Goal: Task Accomplishment & Management: Manage account settings

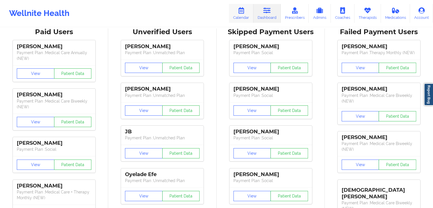
click at [238, 13] on icon at bounding box center [240, 10] width 7 height 6
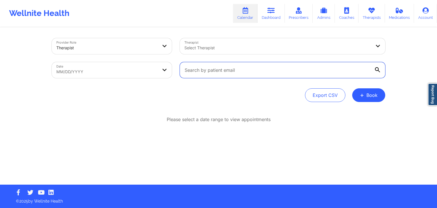
click at [255, 72] on input "text" at bounding box center [282, 70] width 205 height 16
paste input "[EMAIL_ADDRESS][DOMAIN_NAME]"
type input "[EMAIL_ADDRESS][DOMAIN_NAME]"
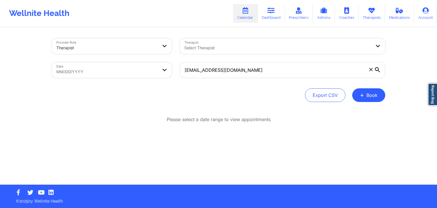
click at [378, 68] on icon at bounding box center [377, 69] width 5 height 5
click at [378, 68] on input "[EMAIL_ADDRESS][DOMAIN_NAME]" at bounding box center [282, 70] width 205 height 16
select select "2025-7"
select select "2025-8"
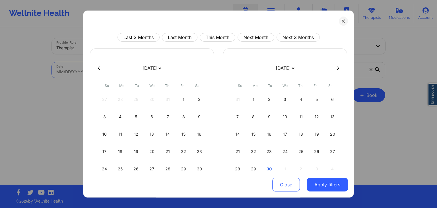
click at [145, 73] on body "Wellnite Health Calendar Dashboard Prescribers Admins Coaches Therapists Medica…" at bounding box center [218, 104] width 437 height 208
click at [269, 168] on div "30" at bounding box center [269, 169] width 15 height 16
select select "2025-8"
select select "2025-9"
select select "2025-8"
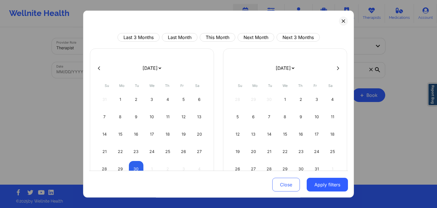
select select "2025-9"
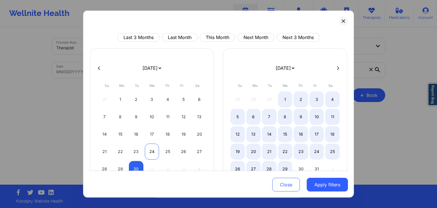
select select "2025-8"
select select "2025-9"
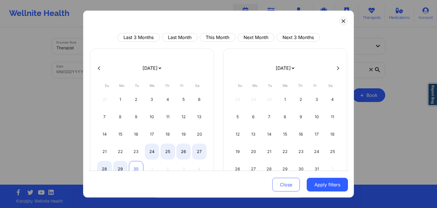
select select "2025-8"
select select "2025-9"
select select "2025-8"
select select "2025-9"
click at [120, 165] on div "29" at bounding box center [120, 169] width 15 height 16
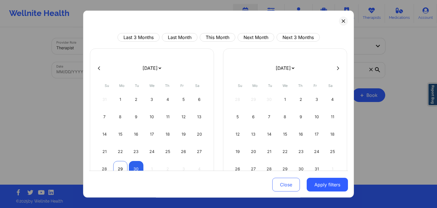
select select "2025-8"
select select "2025-9"
select select "2025-8"
select select "2025-9"
select select "2025-8"
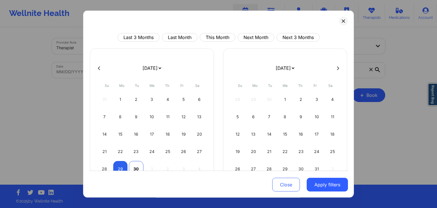
select select "2025-9"
click at [131, 168] on div "30" at bounding box center [136, 169] width 15 height 16
select select "2025-8"
select select "2025-9"
click at [332, 185] on button "Apply filters" at bounding box center [327, 185] width 41 height 14
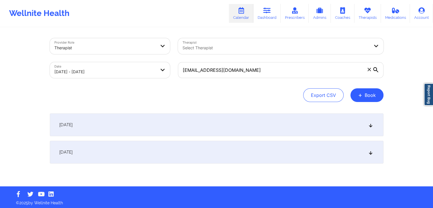
click at [316, 152] on div "[DATE]" at bounding box center [216, 152] width 333 height 23
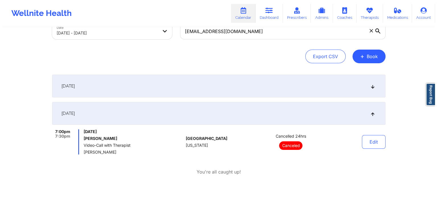
scroll to position [39, 0]
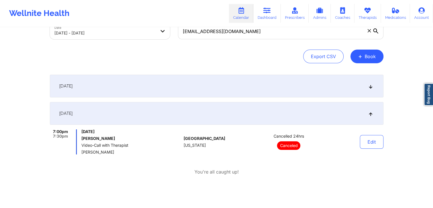
click at [147, 33] on body "Wellnite Health Calendar Dashboard Prescribers Admins Coaches Therapists Medica…" at bounding box center [216, 65] width 433 height 208
select select "2025-8"
select select "2025-9"
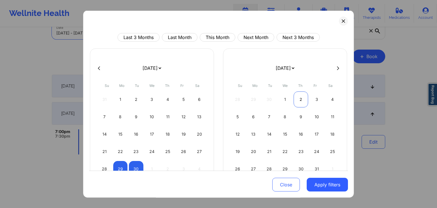
click at [297, 98] on div "2" at bounding box center [301, 99] width 15 height 16
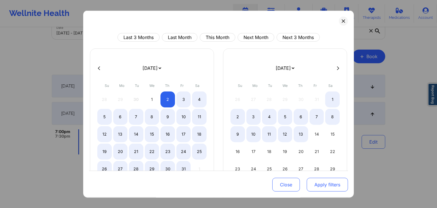
select select "2025-9"
select select "2025-10"
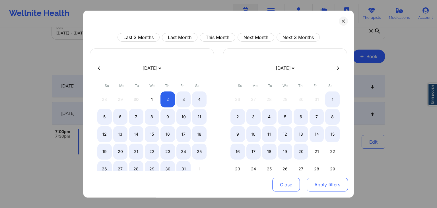
click at [315, 179] on button "Apply filters" at bounding box center [327, 185] width 41 height 14
click at [315, 186] on button "Apply filters" at bounding box center [327, 185] width 41 height 14
select select "2025-9"
select select "2025-10"
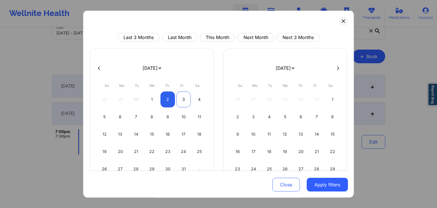
select select "2025-9"
select select "2025-10"
click at [182, 95] on div "3" at bounding box center [183, 99] width 15 height 16
select select "2025-9"
select select "2025-10"
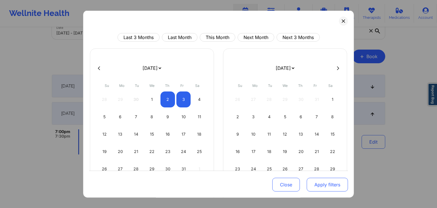
click at [316, 188] on button "Apply filters" at bounding box center [327, 185] width 41 height 14
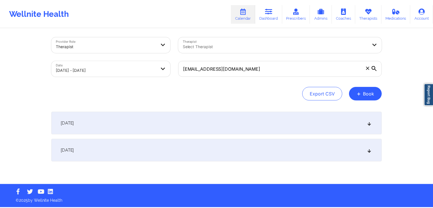
scroll to position [2, 0]
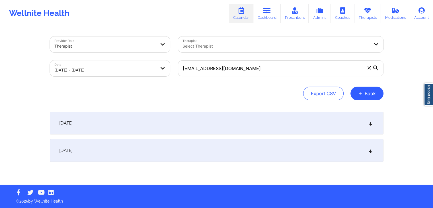
click at [252, 129] on div "[DATE]" at bounding box center [216, 122] width 333 height 23
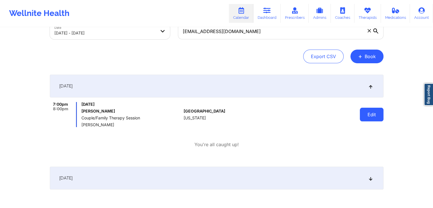
click at [364, 111] on button "Edit" at bounding box center [372, 115] width 24 height 14
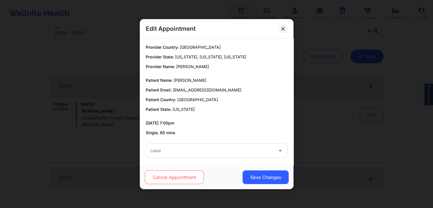
click at [177, 179] on button "Cancel Appointment" at bounding box center [173, 177] width 59 height 14
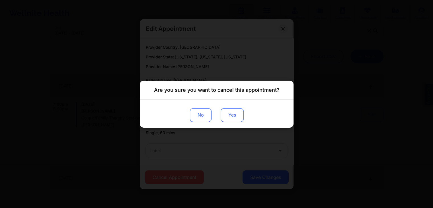
click at [229, 117] on button "Yes" at bounding box center [231, 115] width 23 height 14
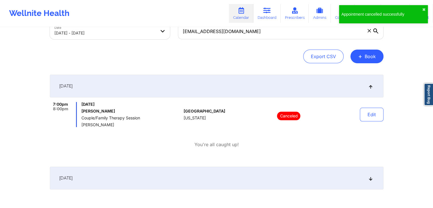
click at [239, 175] on div "[DATE]" at bounding box center [216, 177] width 333 height 23
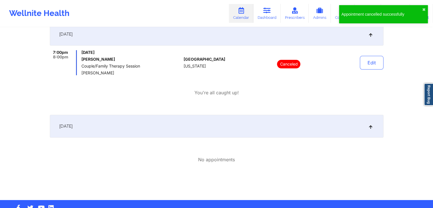
scroll to position [92, 0]
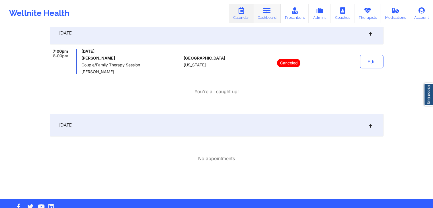
click at [271, 17] on link "Dashboard" at bounding box center [266, 13] width 27 height 19
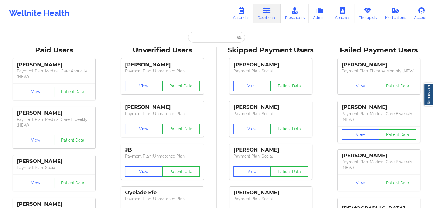
click at [197, 40] on input "text" at bounding box center [216, 37] width 56 height 11
paste input "[EMAIL_ADDRESS][DOMAIN_NAME]"
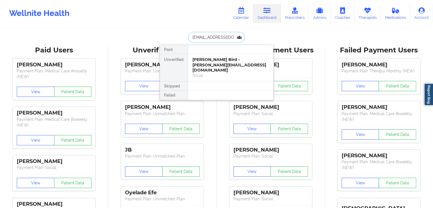
scroll to position [0, 2]
type input "[EMAIL_ADDRESS][DOMAIN_NAME]"
click at [210, 66] on div "[PERSON_NAME] - [EMAIL_ADDRESS][DOMAIN_NAME]" at bounding box center [230, 62] width 76 height 11
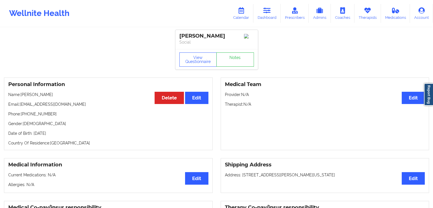
click at [113, 89] on div "Personal Information Edit Delete Name: [PERSON_NAME] Email: [EMAIL_ADDRESS][DOM…" at bounding box center [108, 113] width 208 height 73
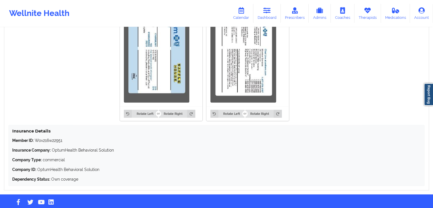
scroll to position [469, 0]
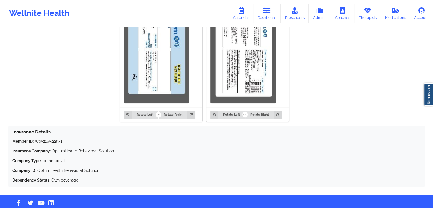
click at [184, 50] on img at bounding box center [156, 52] width 65 height 102
click at [180, 167] on div "Member ID: Wov216w22951 Insurance Company: OptumHealth Behavioral Solution Comp…" at bounding box center [216, 160] width 408 height 44
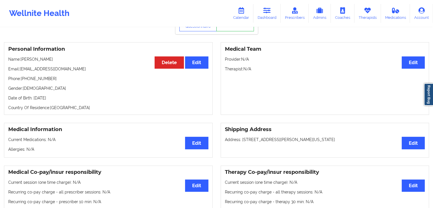
scroll to position [34, 0]
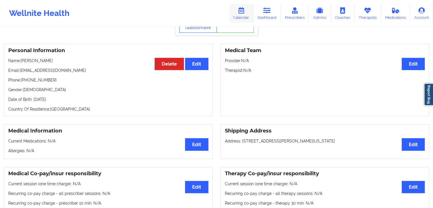
click at [242, 10] on icon at bounding box center [240, 10] width 7 height 6
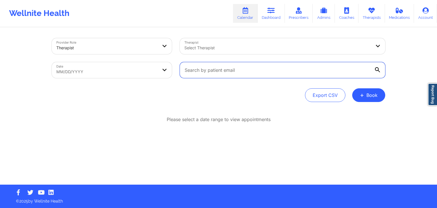
click at [284, 74] on input "text" at bounding box center [282, 70] width 205 height 16
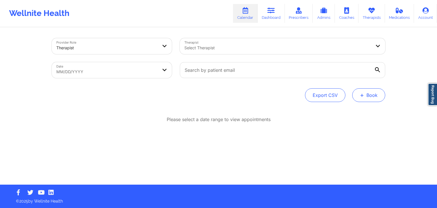
click at [365, 98] on button "+ Book" at bounding box center [368, 95] width 33 height 14
click at [354, 111] on button "Therapy Session" at bounding box center [359, 112] width 44 height 9
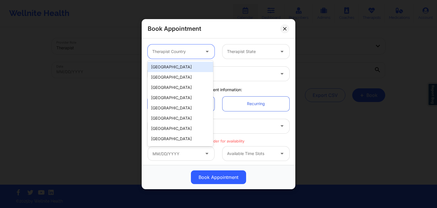
click at [173, 51] on div at bounding box center [176, 51] width 48 height 7
click at [173, 66] on div "[GEOGRAPHIC_DATA]" at bounding box center [180, 67] width 65 height 10
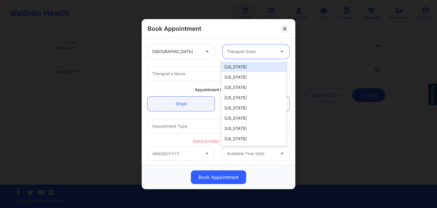
click at [239, 50] on div at bounding box center [251, 51] width 48 height 7
type input "mic"
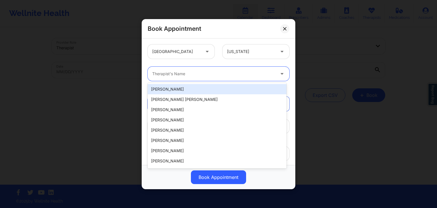
click at [209, 74] on div at bounding box center [213, 73] width 123 height 7
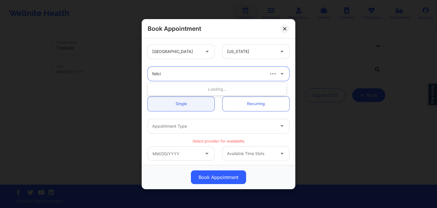
type input "[PERSON_NAME]"
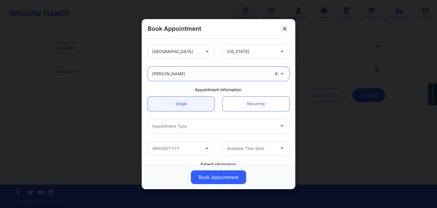
click at [180, 125] on div at bounding box center [213, 125] width 123 height 7
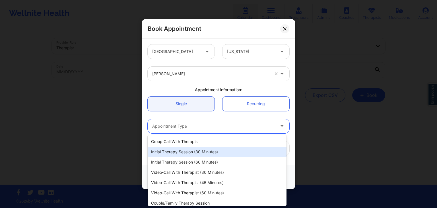
click at [181, 151] on div "Initial Therapy Session (30 minutes)" at bounding box center [217, 151] width 139 height 10
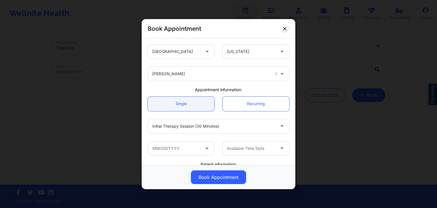
drag, startPoint x: 292, startPoint y: 94, endPoint x: 292, endPoint y: 113, distance: 19.6
click at [292, 113] on div "[GEOGRAPHIC_DATA] [US_STATE] [PERSON_NAME] Appointment information: Single Recu…" at bounding box center [219, 101] width 154 height 126
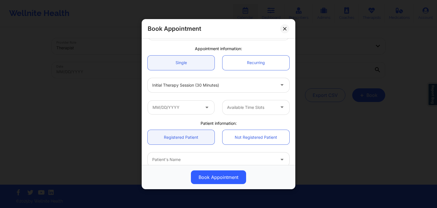
scroll to position [43, 0]
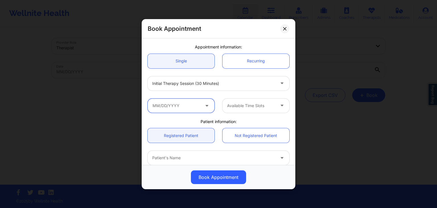
click at [190, 102] on input "text" at bounding box center [181, 105] width 67 height 14
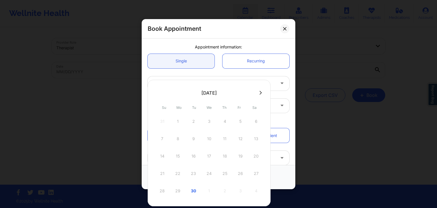
click at [259, 94] on button at bounding box center [261, 92] width 6 height 5
click at [222, 120] on div "2" at bounding box center [225, 121] width 14 height 16
type input "[DATE]"
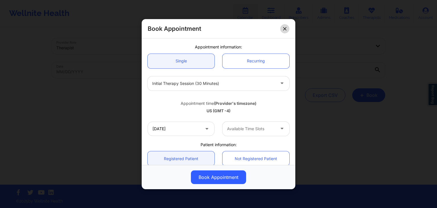
click at [286, 31] on button at bounding box center [284, 28] width 9 height 9
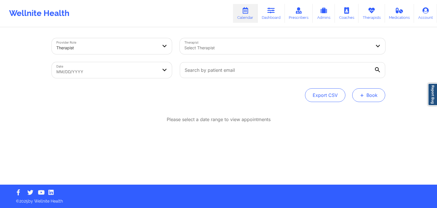
click at [371, 96] on button "+ Book" at bounding box center [368, 95] width 33 height 14
click at [349, 112] on button "Therapy Session" at bounding box center [359, 112] width 44 height 9
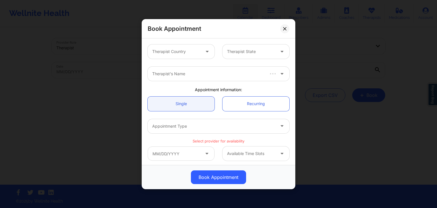
click at [195, 47] on div "Therapist Country" at bounding box center [174, 51] width 53 height 14
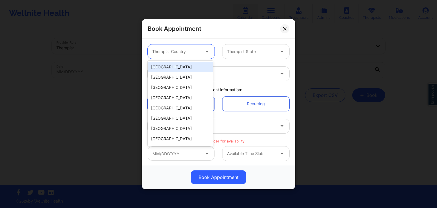
click at [193, 65] on div "[GEOGRAPHIC_DATA]" at bounding box center [180, 67] width 65 height 10
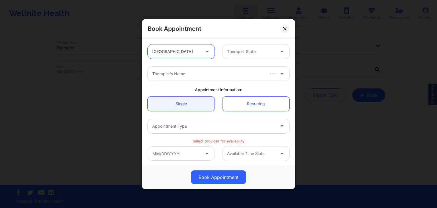
click at [255, 46] on div "Therapist State" at bounding box center [248, 51] width 53 height 14
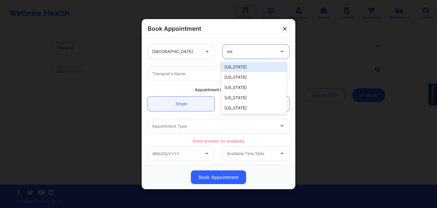
type input "mich"
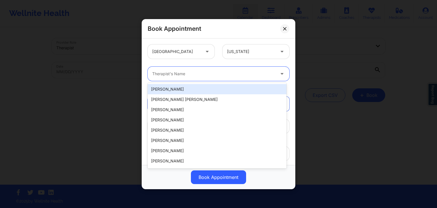
click at [241, 72] on div at bounding box center [213, 73] width 123 height 7
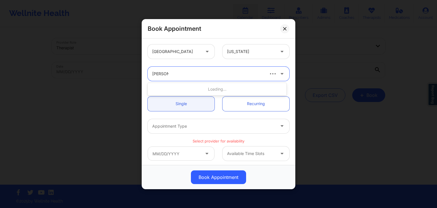
type input "felicia hill"
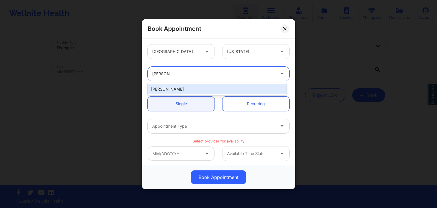
click at [197, 90] on div "[PERSON_NAME]" at bounding box center [217, 89] width 139 height 10
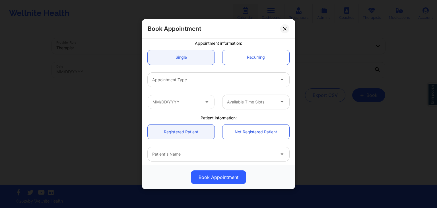
scroll to position [53, 0]
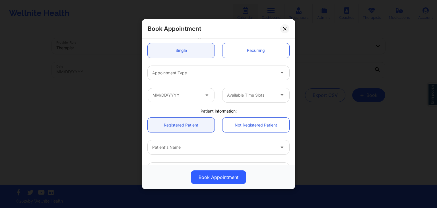
click at [175, 68] on div "Appointment Type" at bounding box center [212, 72] width 128 height 14
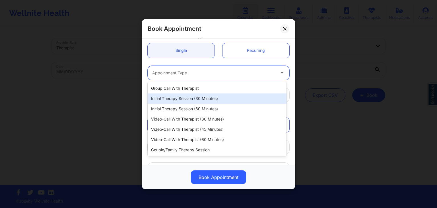
click at [173, 99] on div "Initial Therapy Session (30 minutes)" at bounding box center [217, 98] width 139 height 10
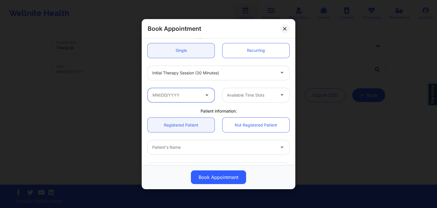
click at [171, 98] on input "text" at bounding box center [181, 95] width 67 height 14
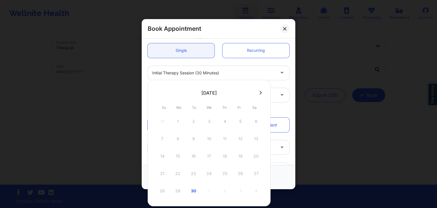
click at [259, 95] on div at bounding box center [209, 92] width 123 height 9
click at [260, 92] on icon at bounding box center [260, 92] width 2 height 4
click at [222, 120] on div "2" at bounding box center [225, 121] width 14 height 16
type input "[DATE]"
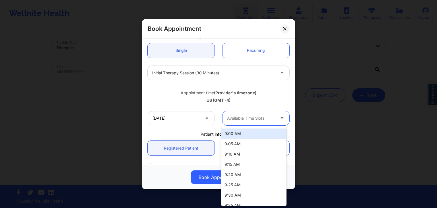
click at [234, 119] on div at bounding box center [251, 117] width 48 height 7
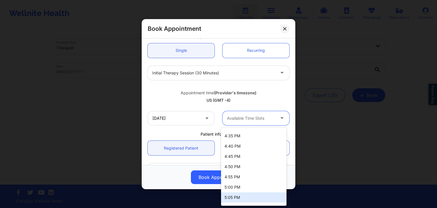
scroll to position [929, 0]
click at [246, 187] on div "5:00 PM" at bounding box center [253, 187] width 65 height 10
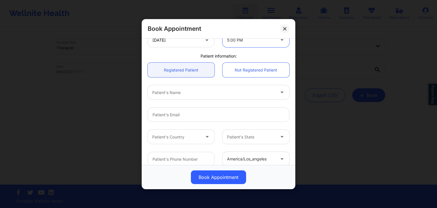
scroll to position [129, 0]
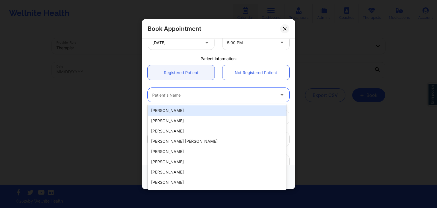
click at [193, 97] on div at bounding box center [213, 94] width 123 height 7
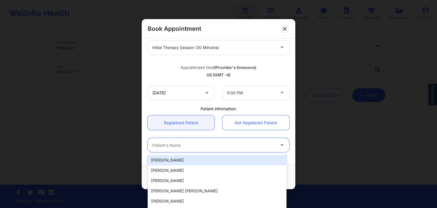
scroll to position [79, 0]
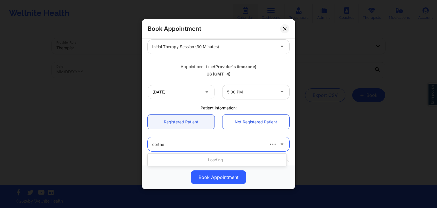
type input "cortney"
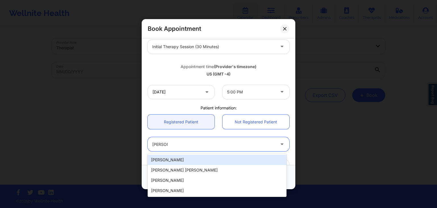
click at [193, 159] on div "Cortney Leatherwood" at bounding box center [217, 159] width 139 height 10
type input "cortneyleatherwood@gmail.com"
type input "+13134251430"
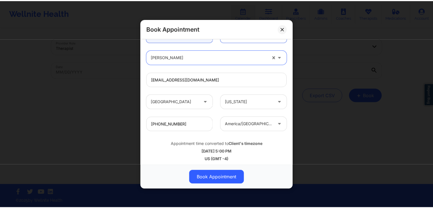
scroll to position [169, 0]
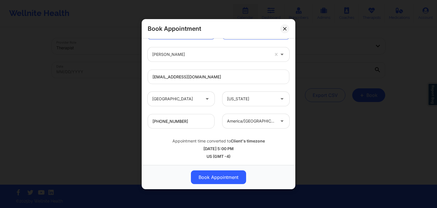
drag, startPoint x: 292, startPoint y: 146, endPoint x: 294, endPoint y: 156, distance: 9.5
click at [294, 156] on div "United States Michigan Felicia Hill Appointment information: Single Recurring I…" at bounding box center [219, 101] width 154 height 126
click at [217, 172] on button "Book Appointment" at bounding box center [218, 177] width 55 height 14
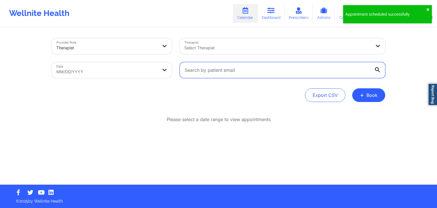
click at [219, 68] on input "text" at bounding box center [282, 70] width 205 height 16
paste input "cortneyleatherwood@gmail.com"
type input "cortneyleatherwood@gmail.com"
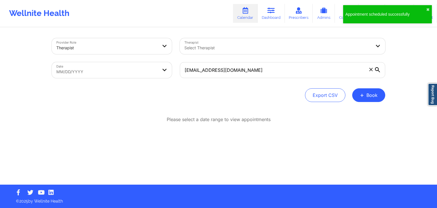
select select "2025-7"
select select "2025-8"
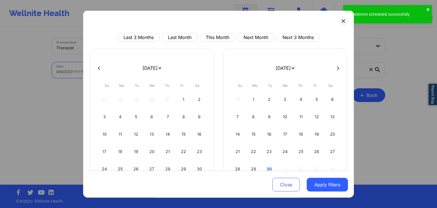
click at [139, 69] on body "Appointment scheduled successfully ✖︎ Wellnite Health Calendar Dashboard Prescr…" at bounding box center [218, 104] width 437 height 208
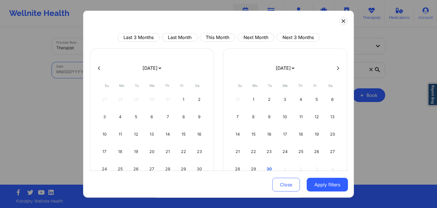
click at [337, 69] on icon at bounding box center [338, 68] width 2 height 4
select select "2025-8"
select select "2025-9"
click at [287, 100] on div "1" at bounding box center [285, 99] width 15 height 16
select select "2025-9"
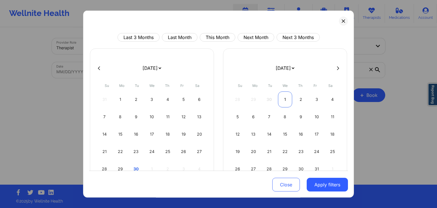
select select "2025-10"
select select "2025-9"
select select "2025-10"
select select "2025-9"
select select "2025-10"
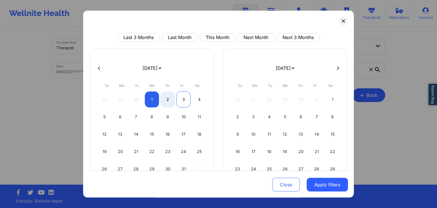
select select "2025-9"
select select "2025-10"
select select "2025-9"
select select "2025-10"
click at [169, 97] on div "2" at bounding box center [167, 99] width 15 height 16
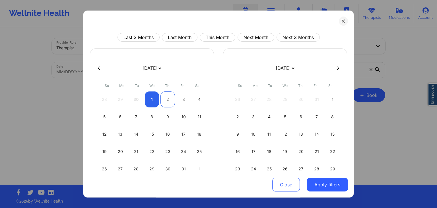
select select "2025-9"
select select "2025-10"
click at [317, 181] on button "Apply filters" at bounding box center [327, 185] width 41 height 14
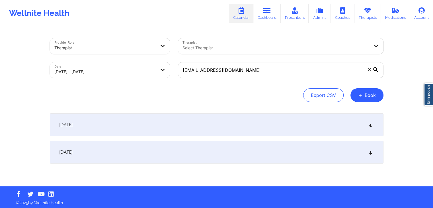
click at [375, 71] on icon at bounding box center [375, 69] width 5 height 5
click at [375, 71] on input "cortneyleatherwood@gmail.com" at bounding box center [280, 70] width 205 height 16
click at [204, 146] on div "[DATE]" at bounding box center [216, 152] width 333 height 23
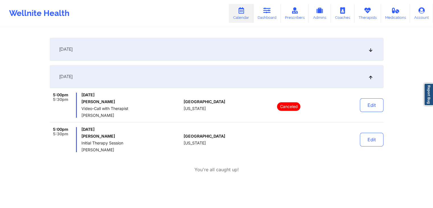
scroll to position [77, 0]
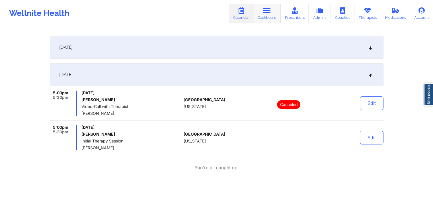
click at [260, 16] on link "Dashboard" at bounding box center [266, 13] width 27 height 19
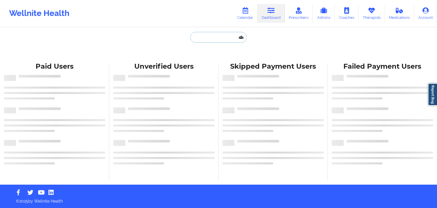
click at [199, 38] on input "text" at bounding box center [218, 37] width 56 height 11
paste input "hannahztate@gmail.com"
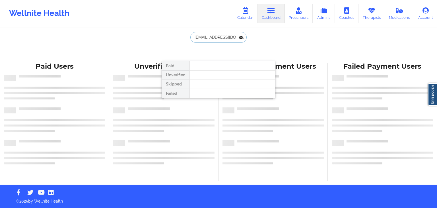
type input "hannahztate@gmail.com"
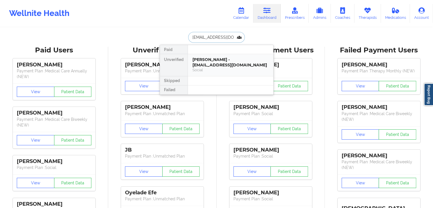
click at [219, 70] on div "Social" at bounding box center [230, 69] width 76 height 5
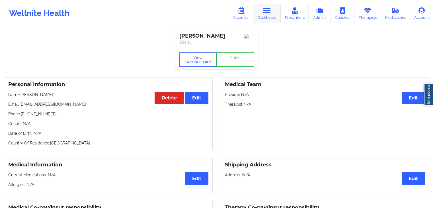
click at [267, 16] on link "Dashboard" at bounding box center [266, 13] width 27 height 19
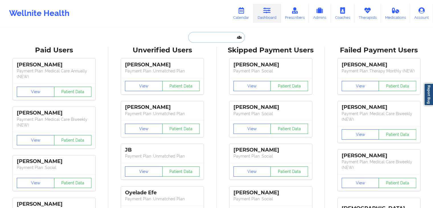
click at [228, 37] on input "text" at bounding box center [216, 37] width 56 height 11
paste input "michaelstrunk944@gmail.com"
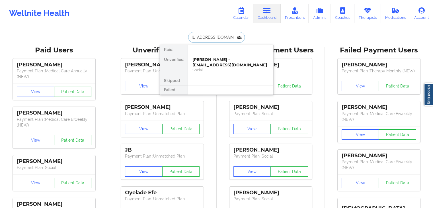
type input "michaelstrunk944@gmail.com"
click at [215, 63] on div "Michael Strunk - michaelstrunk944@gmail.com" at bounding box center [230, 62] width 76 height 11
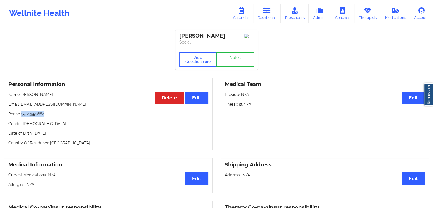
drag, startPoint x: 47, startPoint y: 113, endPoint x: 22, endPoint y: 116, distance: 25.3
click at [22, 116] on p "Phone: 13523559684" at bounding box center [108, 114] width 200 height 6
copy p "13523559684"
click at [367, 16] on link "Therapists" at bounding box center [367, 13] width 26 height 19
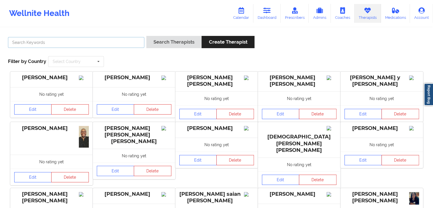
click at [73, 45] on input "text" at bounding box center [76, 42] width 136 height 11
type input "w"
type input "porter"
click at [146, 36] on button "Search Therapists" at bounding box center [173, 42] width 55 height 12
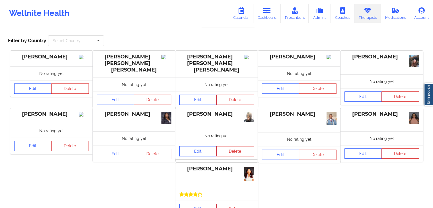
scroll to position [20, 0]
click at [191, 150] on link "Edit" at bounding box center [198, 151] width 38 height 10
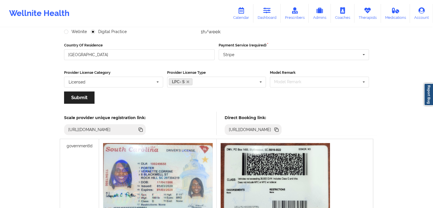
scroll to position [86, 0]
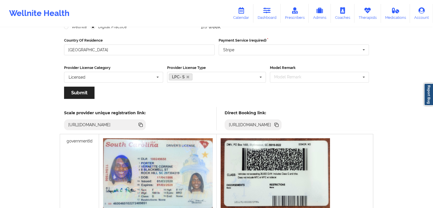
click at [278, 124] on icon at bounding box center [276, 125] width 3 height 3
click at [247, 8] on link "Calendar" at bounding box center [241, 13] width 24 height 19
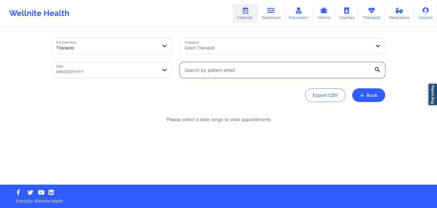
click at [226, 69] on input "text" at bounding box center [282, 70] width 205 height 16
paste input "shannon.hernandez2010@gmail.com"
type input "shannon.hernandez2010@gmail.com"
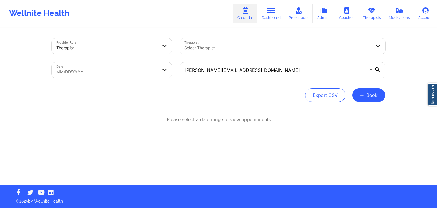
select select "2025-7"
select select "2025-8"
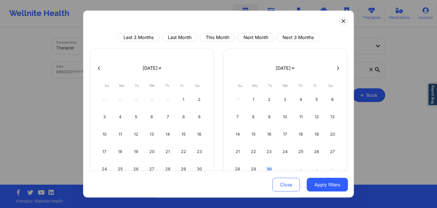
click at [337, 66] on icon at bounding box center [338, 68] width 2 height 4
select select "2025-8"
select select "2025-9"
click at [123, 99] on div "1" at bounding box center [120, 99] width 15 height 16
select select "2025-8"
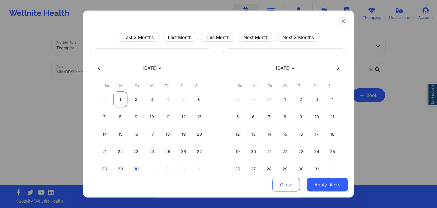
select select "2025-9"
select select "2025-8"
select select "2025-9"
click at [164, 97] on div "4" at bounding box center [167, 99] width 15 height 16
select select "2025-8"
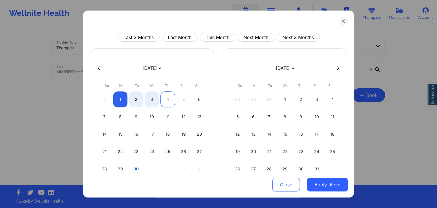
select select "2025-9"
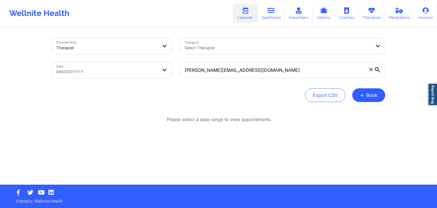
select select "2025-7"
select select "2025-8"
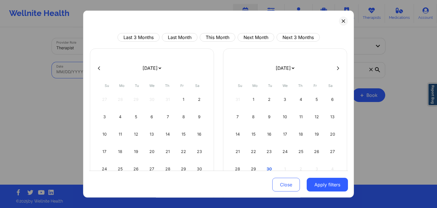
click at [160, 70] on body "Wellnite Health Calendar Dashboard Prescribers Admins Coaches Therapists Medica…" at bounding box center [218, 104] width 437 height 208
click at [335, 70] on button at bounding box center [338, 67] width 6 height 5
select select "2025-8"
select select "2025-9"
click at [280, 98] on div "1" at bounding box center [285, 99] width 15 height 16
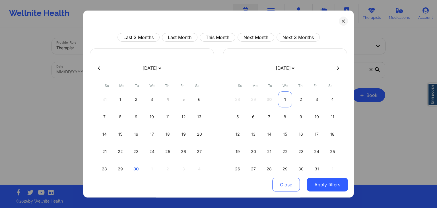
select select "2025-9"
select select "2025-10"
select select "2025-9"
select select "2025-10"
select select "2025-9"
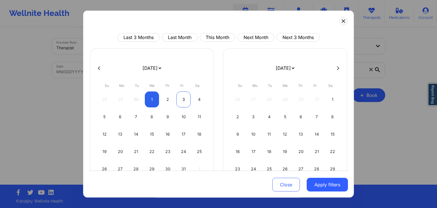
select select "2025-10"
select select "2025-9"
select select "2025-10"
click at [195, 96] on div "4" at bounding box center [199, 99] width 15 height 16
select select "2025-9"
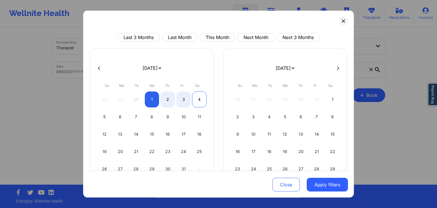
select select "2025-10"
click at [327, 184] on button "Apply filters" at bounding box center [327, 185] width 41 height 14
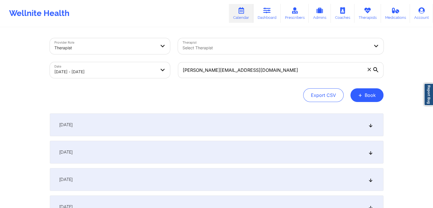
click at [243, 201] on div "October 4, 2025" at bounding box center [216, 206] width 333 height 23
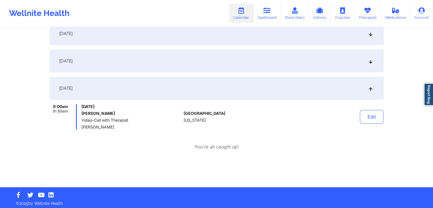
scroll to position [121, 0]
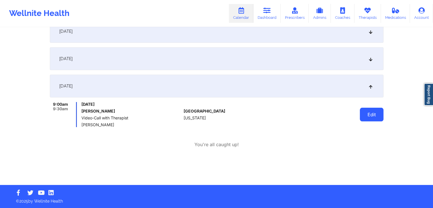
click at [366, 117] on button "Edit" at bounding box center [372, 115] width 24 height 14
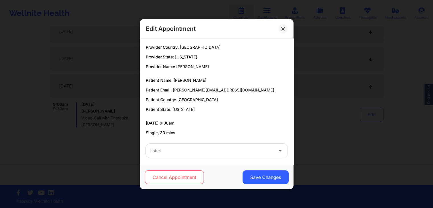
click at [175, 173] on button "Cancel Appointment" at bounding box center [173, 177] width 59 height 14
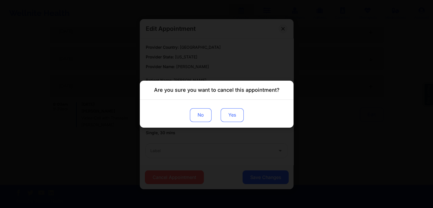
click at [235, 114] on button "Yes" at bounding box center [231, 115] width 23 height 14
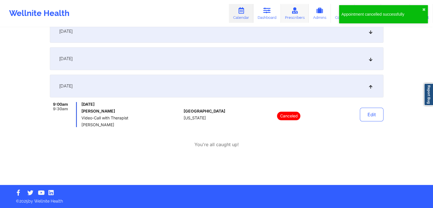
click at [290, 16] on link "Prescribers" at bounding box center [294, 13] width 28 height 19
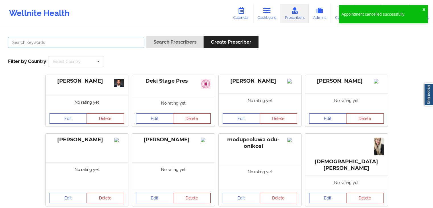
click at [106, 40] on input "text" at bounding box center [76, 42] width 136 height 11
type input "candy"
click at [146, 36] on button "Search Prescribers" at bounding box center [174, 42] width 57 height 12
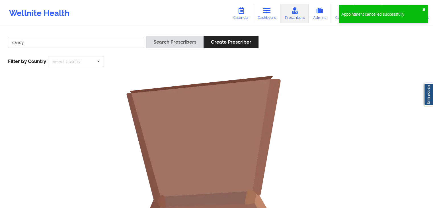
click at [423, 9] on button "✖︎" at bounding box center [423, 9] width 3 height 5
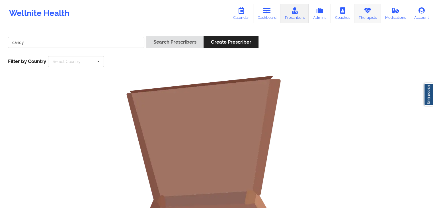
click at [363, 12] on link "Therapists" at bounding box center [367, 13] width 26 height 19
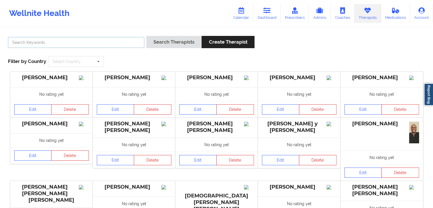
click at [71, 45] on input "text" at bounding box center [76, 42] width 136 height 11
type input "candy"
click at [146, 36] on button "Search Therapists" at bounding box center [173, 42] width 55 height 12
